Goal: Find specific page/section: Find specific page/section

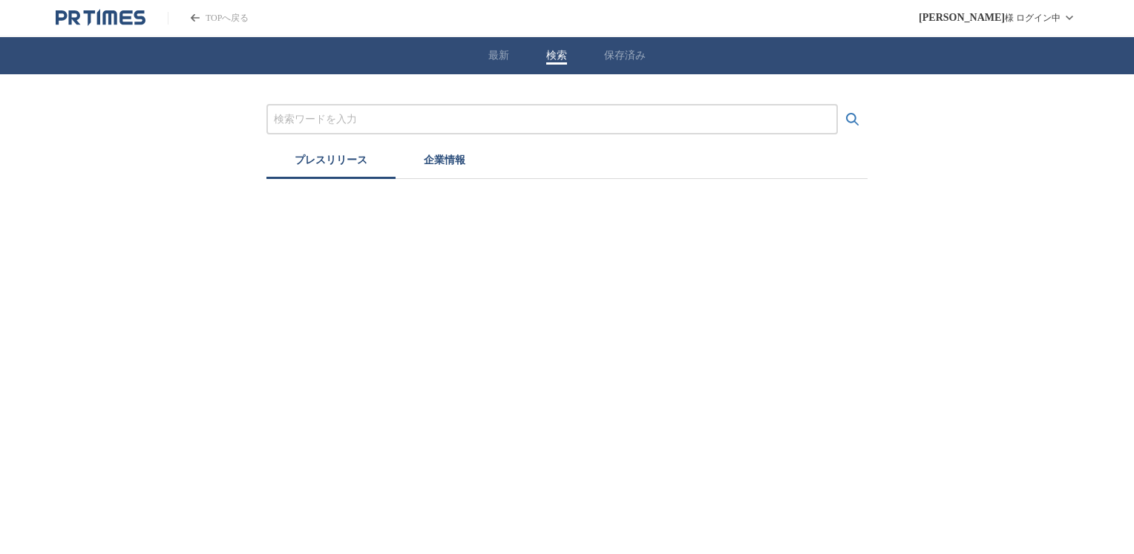
click at [303, 117] on input "プレスリリースおよび企業を検索する" at bounding box center [552, 119] width 557 height 16
